Goal: Navigation & Orientation: Find specific page/section

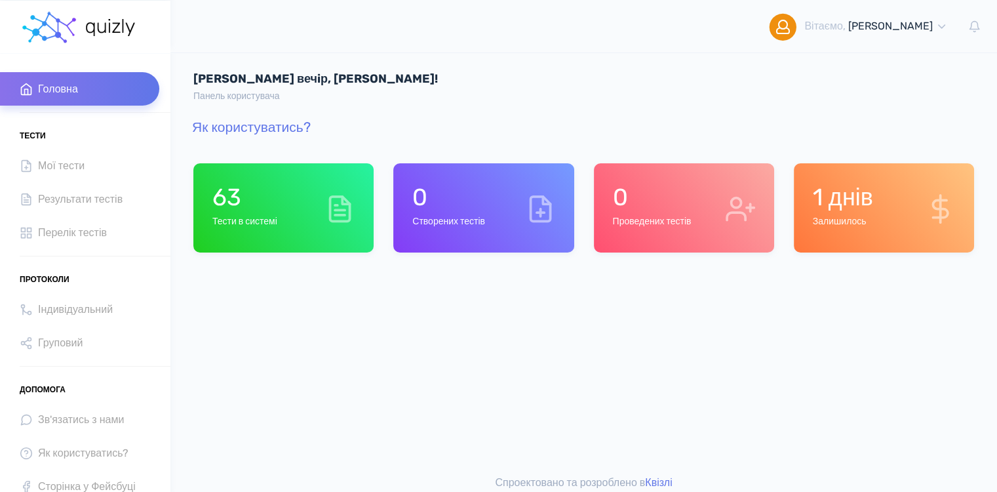
click at [267, 210] on h1 "63" at bounding box center [244, 197] width 65 height 28
click at [58, 166] on span "Мої тести" at bounding box center [61, 166] width 47 height 18
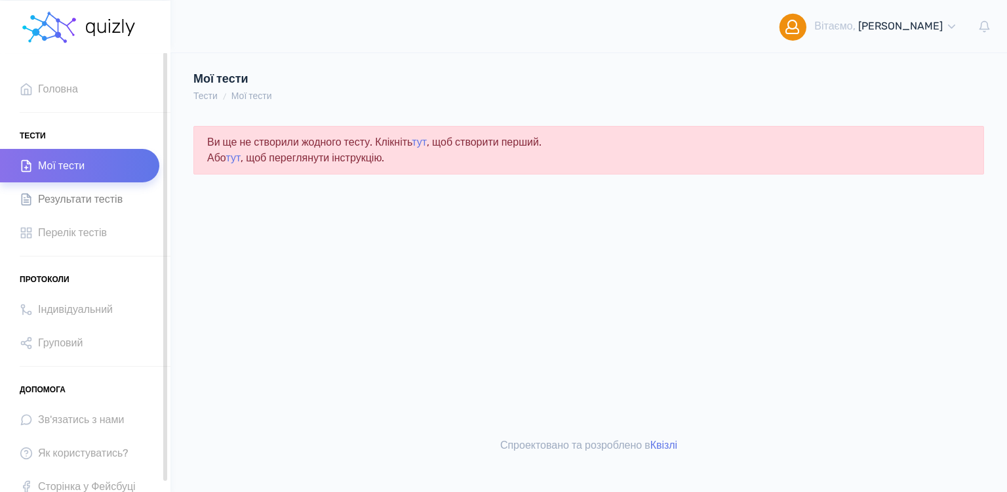
click at [75, 200] on span "Результати тестів" at bounding box center [80, 199] width 85 height 18
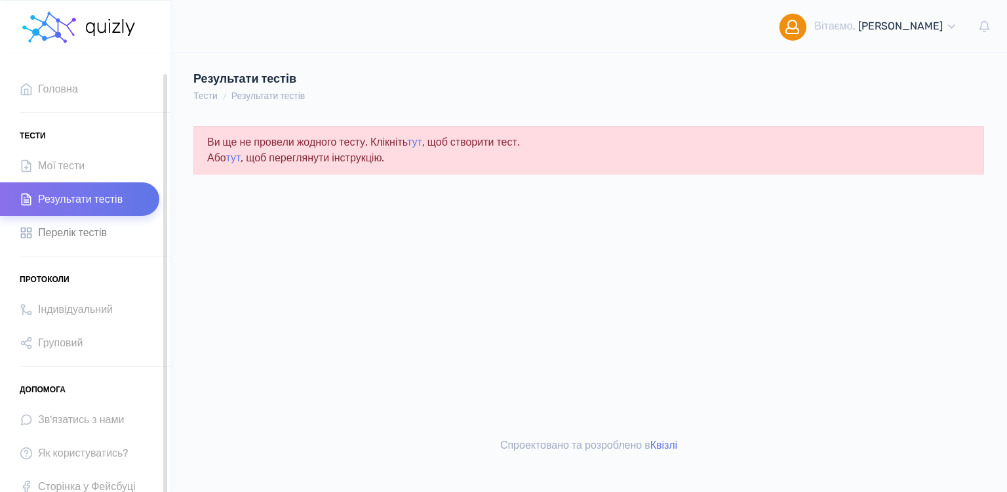
scroll to position [10, 0]
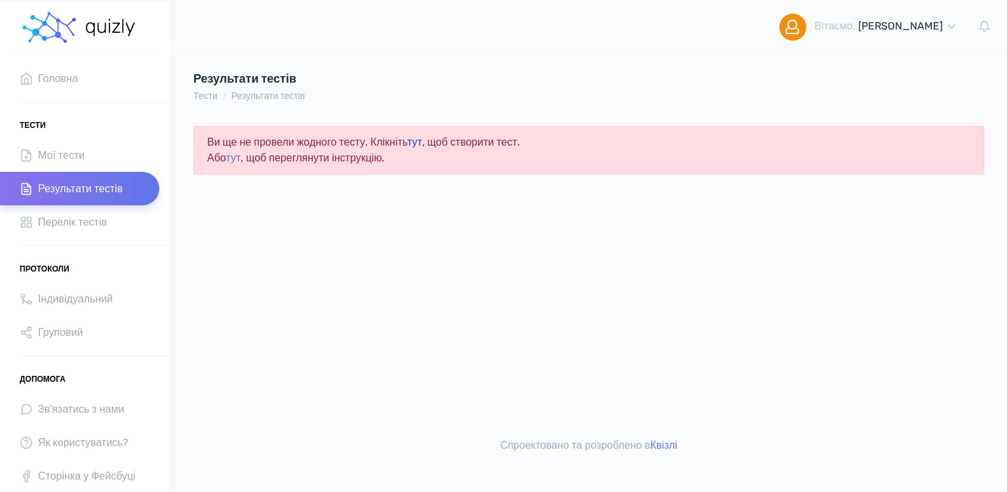
click at [422, 143] on link "тут" at bounding box center [414, 142] width 15 height 12
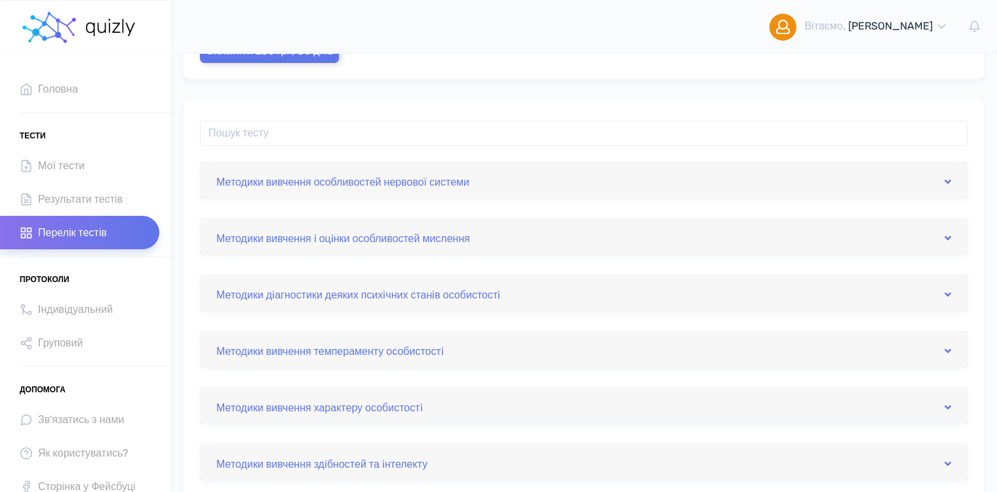
scroll to position [218, 0]
